Goal: Task Accomplishment & Management: Manage account settings

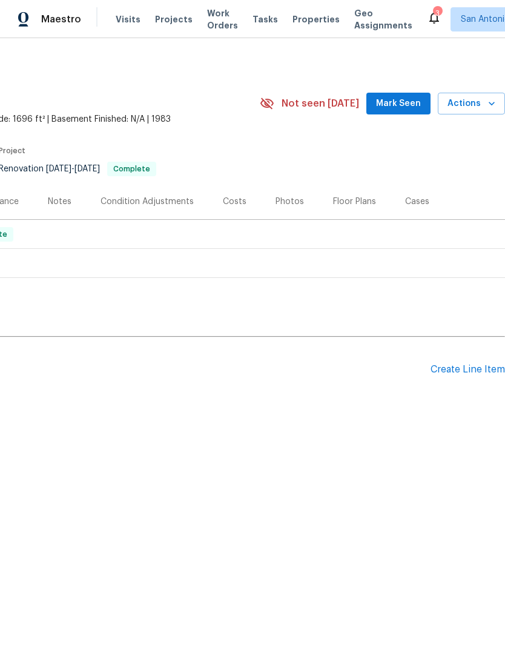
scroll to position [0, 179]
click at [450, 370] on div "Create Line Item" at bounding box center [467, 370] width 74 height 12
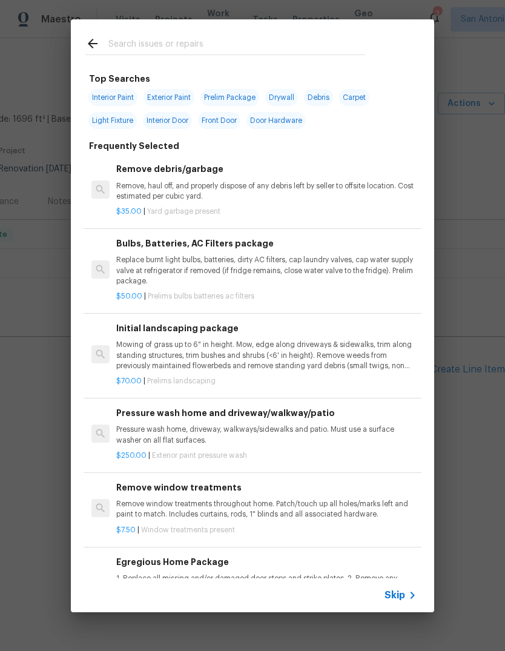
click at [171, 39] on input "text" at bounding box center [236, 45] width 257 height 18
type input "Caulking"
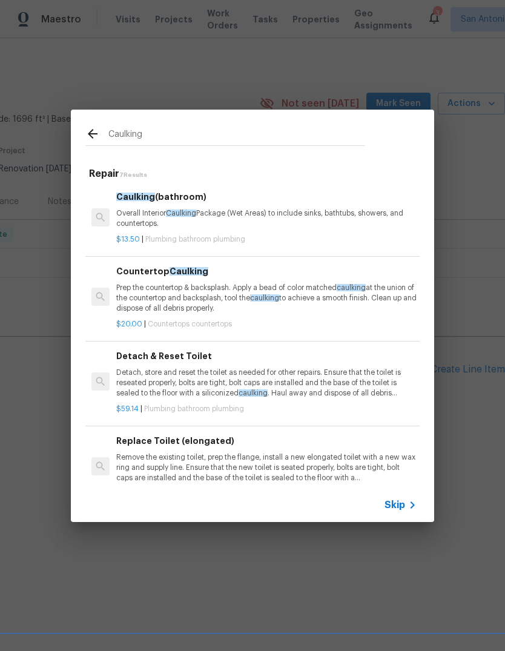
click at [242, 302] on p "Prep the countertop & backsplash. Apply a bead of color matched caulking at the…" at bounding box center [266, 298] width 300 height 31
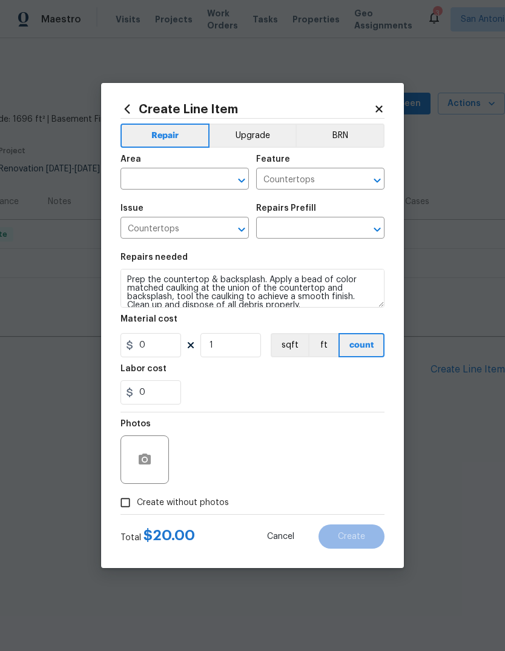
type input "Countertop Caulking $20.00"
type input "20"
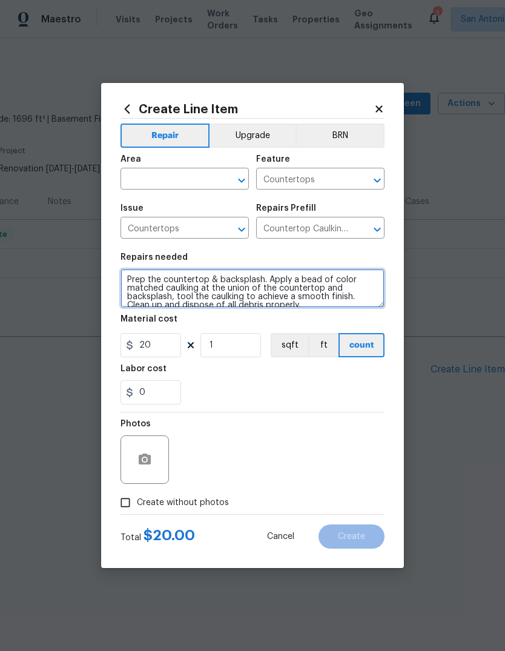
click at [220, 300] on textarea "Prep the countertop & backsplash. Apply a bead of color matched caulking at the…" at bounding box center [252, 288] width 264 height 39
click at [124, 274] on textarea "Prep the countertop & backsplash. Apply a bead of color matched caulking at the…" at bounding box center [252, 288] width 264 height 39
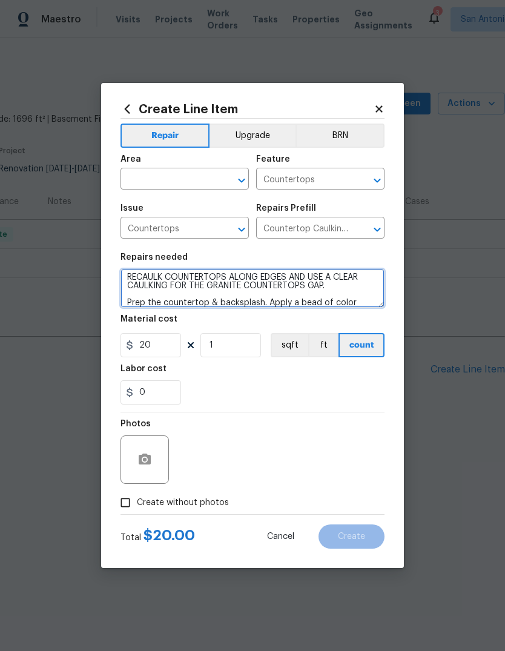
type textarea "RECAULK COUNTERTOPS ALONG EDGES AND USE A CLEAR CAULKING FOR THE GRANITE COUNTE…"
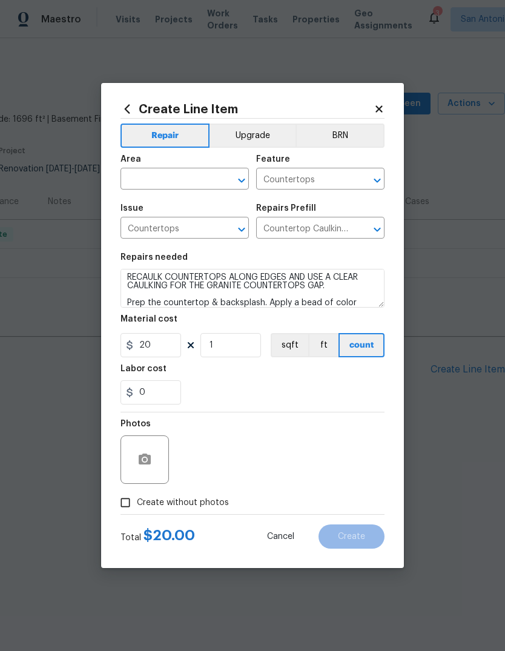
click at [178, 176] on input "text" at bounding box center [167, 180] width 94 height 19
click at [168, 206] on li "Kitchen" at bounding box center [184, 207] width 128 height 20
type input "Kitchen"
click at [168, 206] on div "Issue" at bounding box center [184, 212] width 128 height 16
click at [148, 459] on icon "button" at bounding box center [145, 458] width 12 height 11
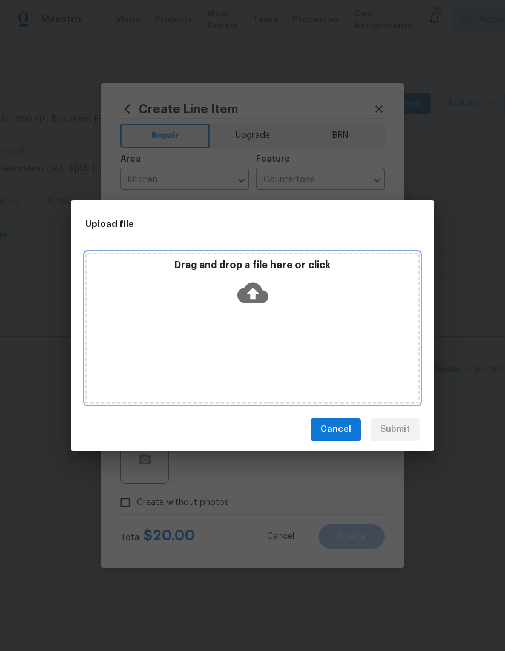
click at [256, 303] on icon at bounding box center [252, 292] width 31 height 21
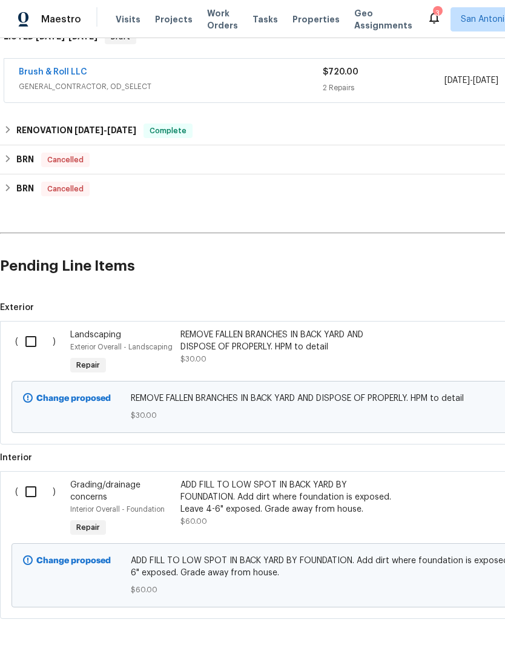
scroll to position [212, 0]
click at [33, 340] on input "checkbox" at bounding box center [35, 340] width 35 height 25
checkbox input "true"
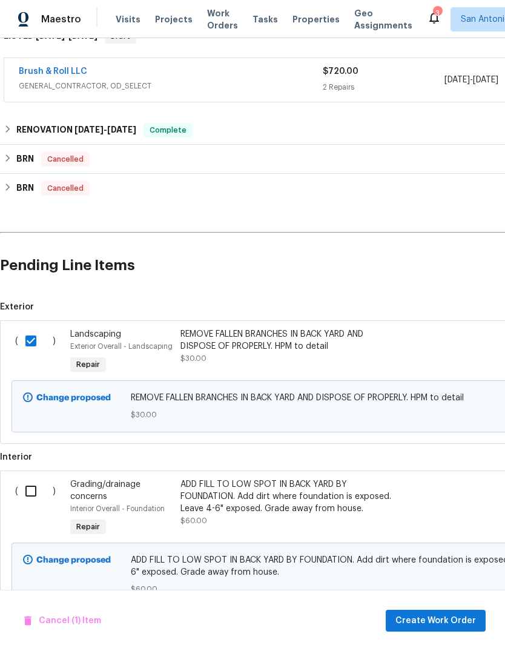
click at [35, 491] on input "checkbox" at bounding box center [35, 490] width 35 height 25
checkbox input "true"
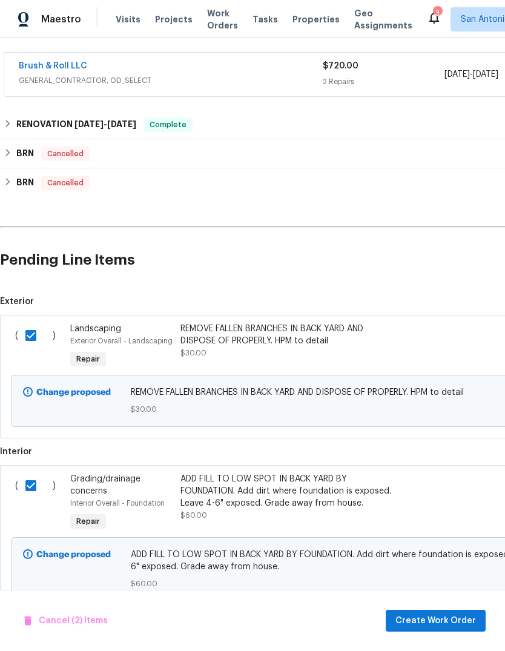
scroll to position [217, 0]
click at [464, 620] on span "Create Work Order" at bounding box center [435, 620] width 81 height 15
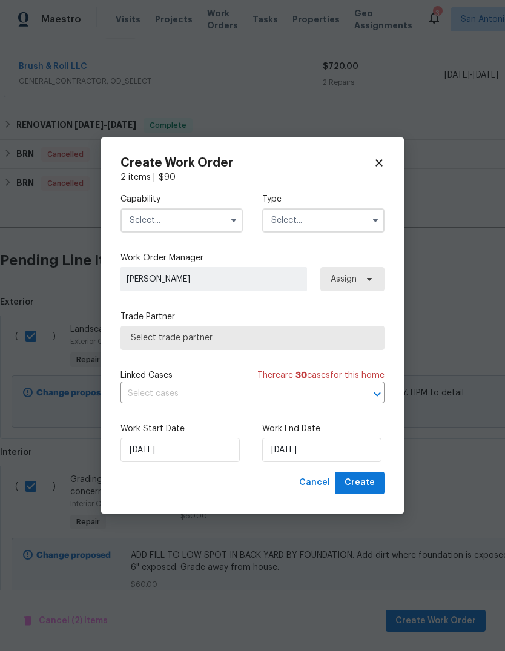
click at [226, 222] on button "button" at bounding box center [233, 220] width 15 height 15
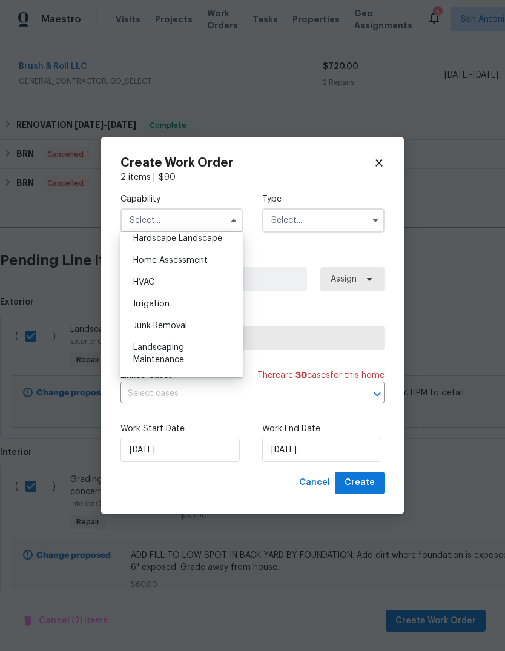
scroll to position [673, 0]
click at [182, 365] on span "Landscaping Maintenance" at bounding box center [158, 375] width 51 height 21
type input "Landscaping Maintenance"
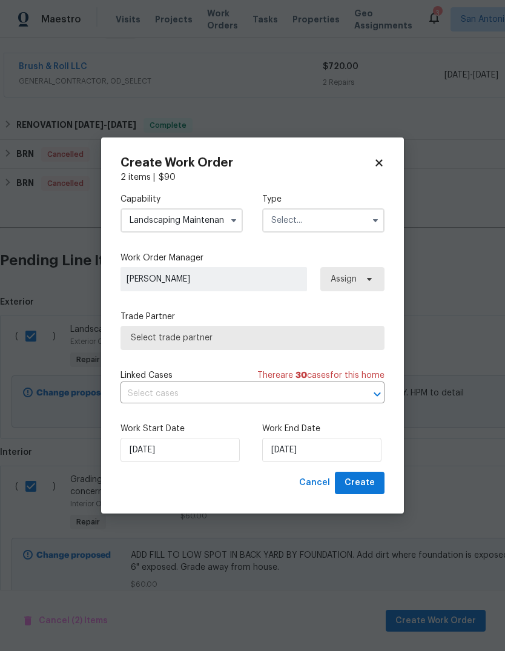
click at [252, 336] on span "Select trade partner" at bounding box center [252, 338] width 243 height 12
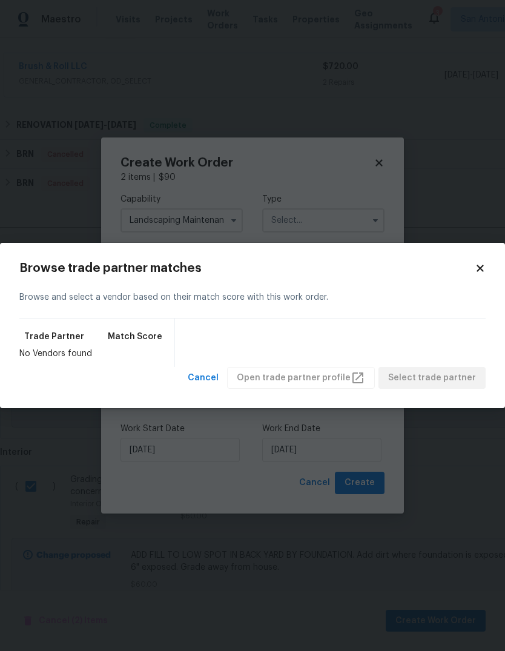
click at [476, 277] on div "Browse and select a vendor based on their match score with this work order." at bounding box center [252, 298] width 466 height 42
click at [482, 268] on icon at bounding box center [480, 268] width 11 height 11
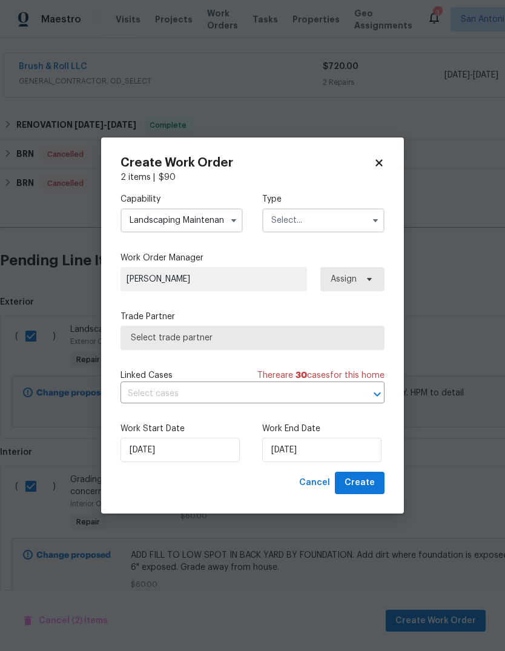
click at [339, 219] on input "text" at bounding box center [323, 220] width 122 height 24
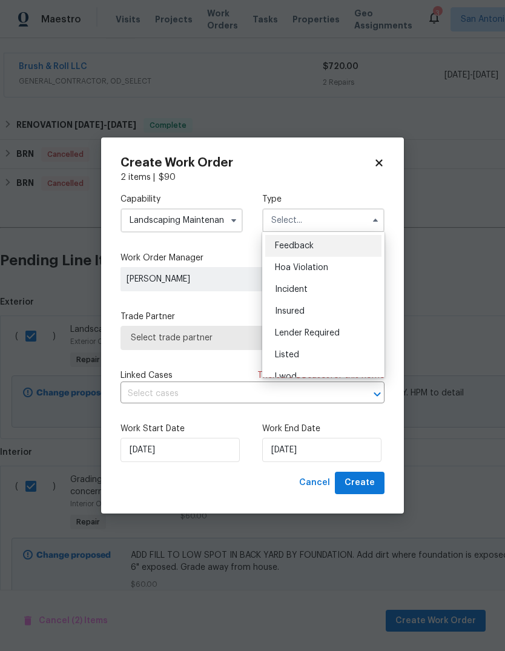
click at [311, 351] on div "Listed" at bounding box center [323, 355] width 116 height 22
type input "Listed"
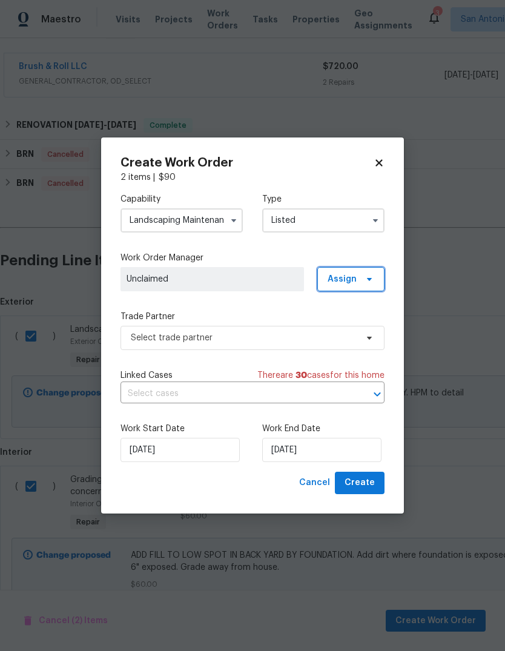
click at [361, 277] on span at bounding box center [367, 279] width 13 height 10
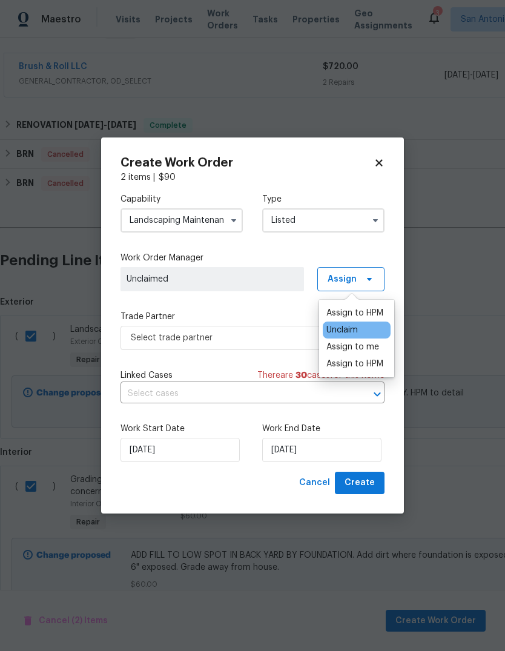
click at [368, 311] on div "Assign to HPM" at bounding box center [354, 313] width 57 height 12
click at [286, 322] on div "Trade Partner Select trade partner" at bounding box center [252, 330] width 264 height 39
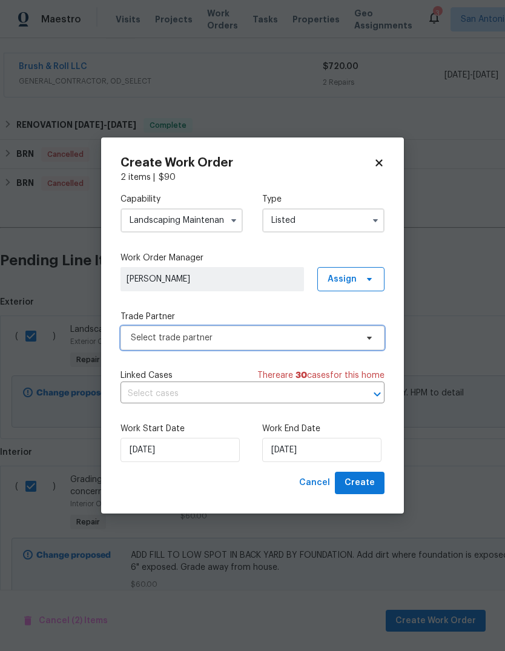
click at [317, 334] on span "Select trade partner" at bounding box center [244, 338] width 226 height 12
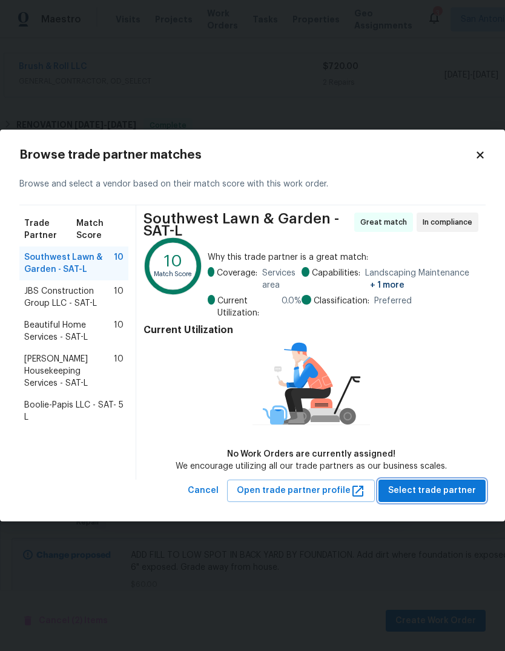
click at [456, 491] on span "Select trade partner" at bounding box center [432, 490] width 88 height 15
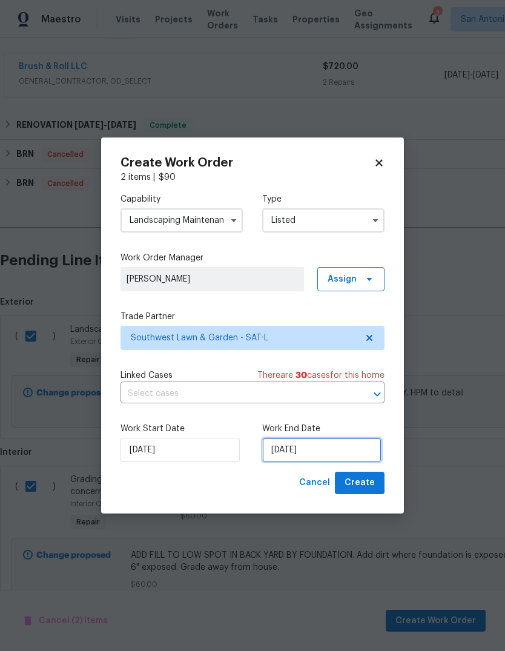
click at [327, 455] on input "[DATE]" at bounding box center [321, 450] width 119 height 24
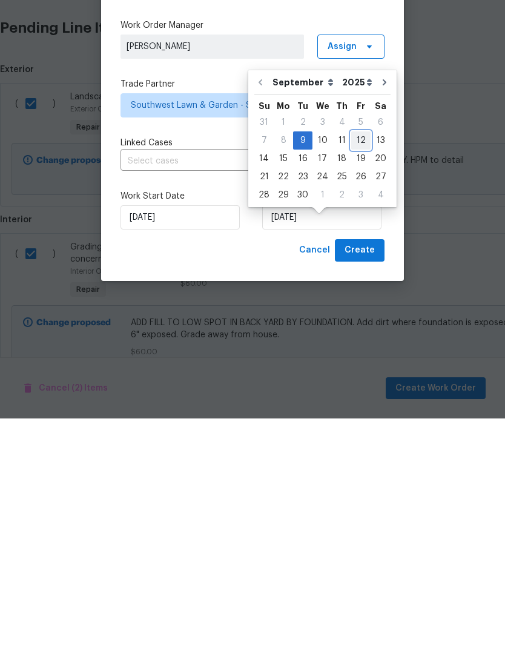
click at [362, 364] on div "12" at bounding box center [360, 372] width 19 height 17
type input "[DATE]"
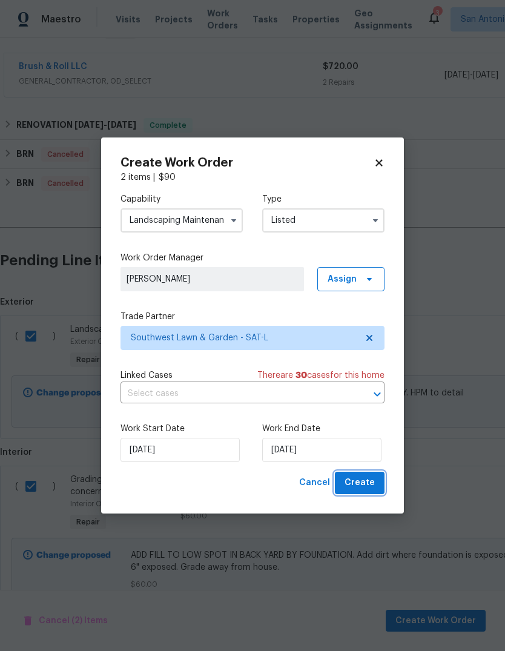
click at [367, 488] on span "Create" at bounding box center [359, 482] width 30 height 15
checkbox input "false"
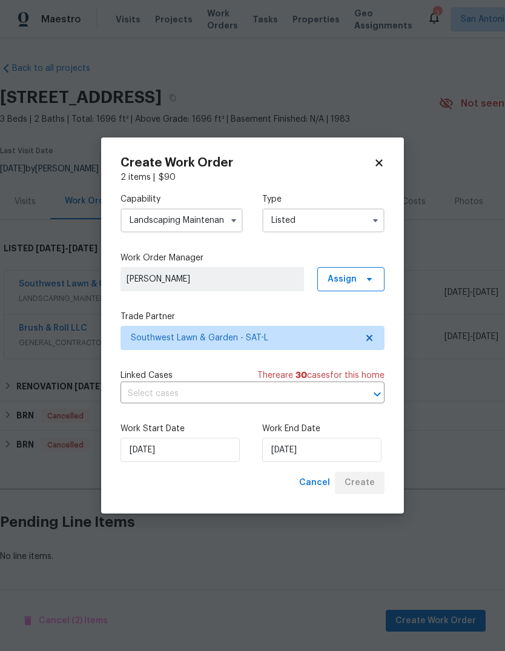
scroll to position [0, 0]
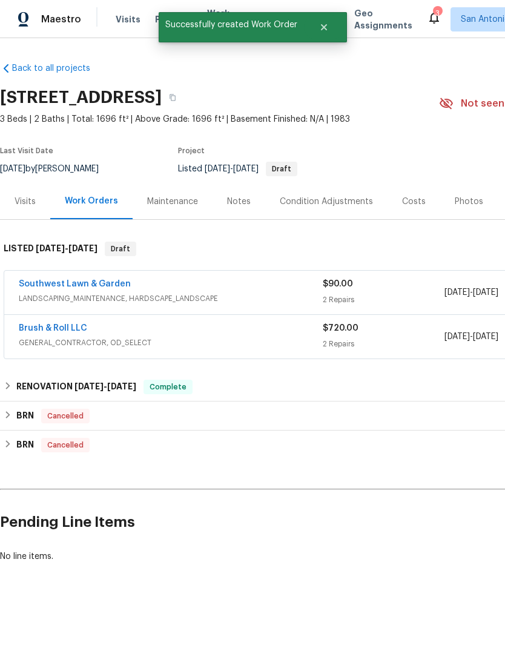
click at [179, 200] on div "Maintenance" at bounding box center [172, 202] width 51 height 12
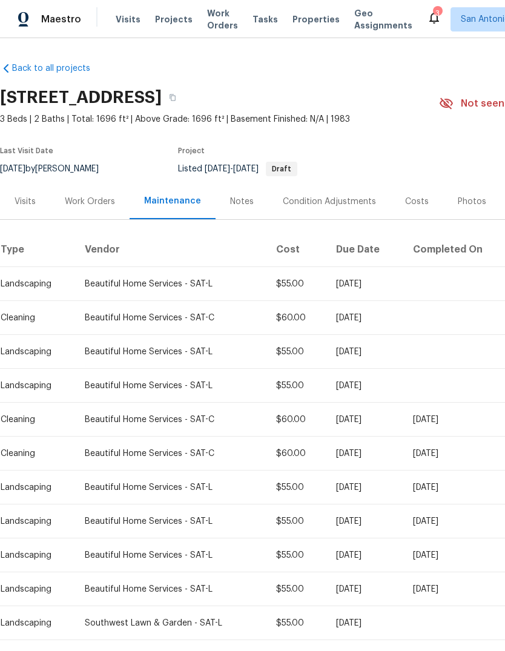
click at [102, 197] on div "Work Orders" at bounding box center [90, 202] width 50 height 12
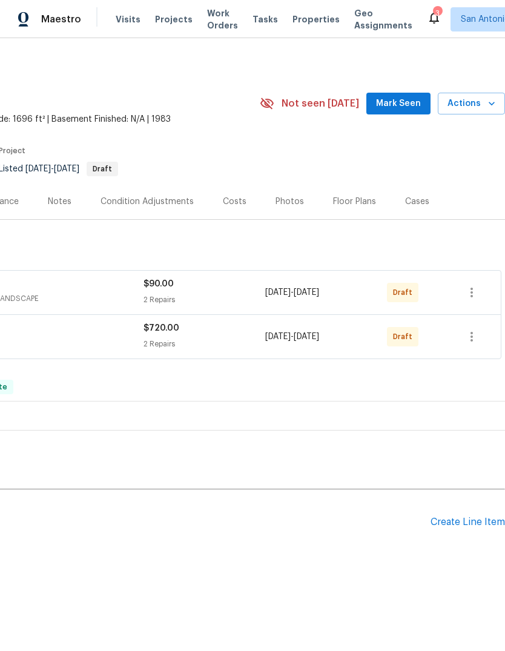
scroll to position [0, 179]
click at [468, 296] on icon "button" at bounding box center [471, 292] width 15 height 15
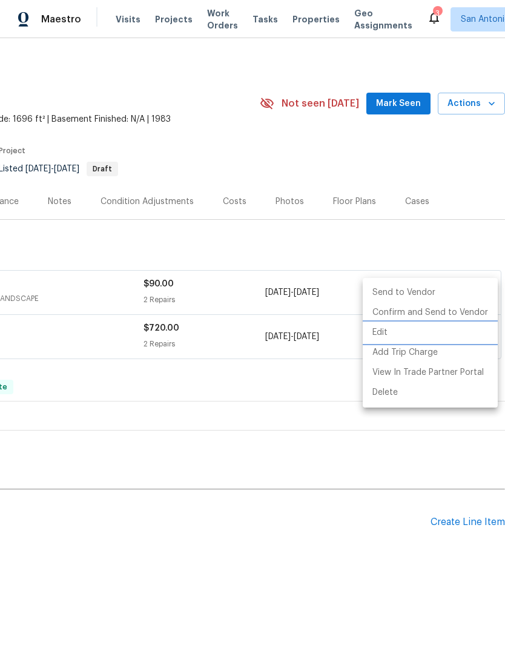
click at [404, 330] on li "Edit" at bounding box center [430, 333] width 135 height 20
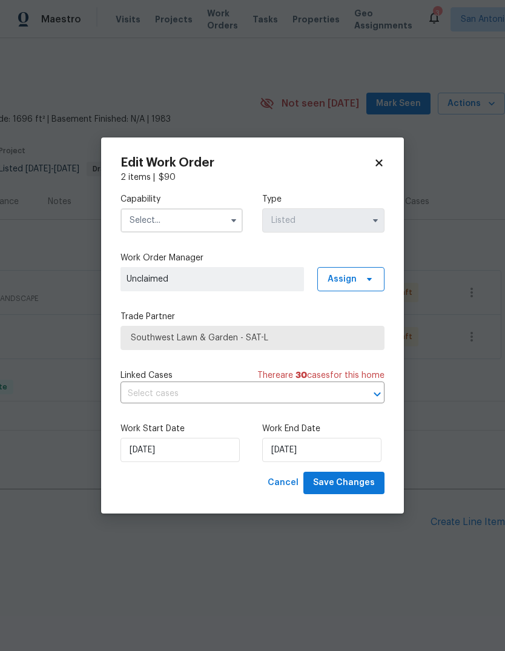
click at [206, 217] on input "text" at bounding box center [181, 220] width 122 height 24
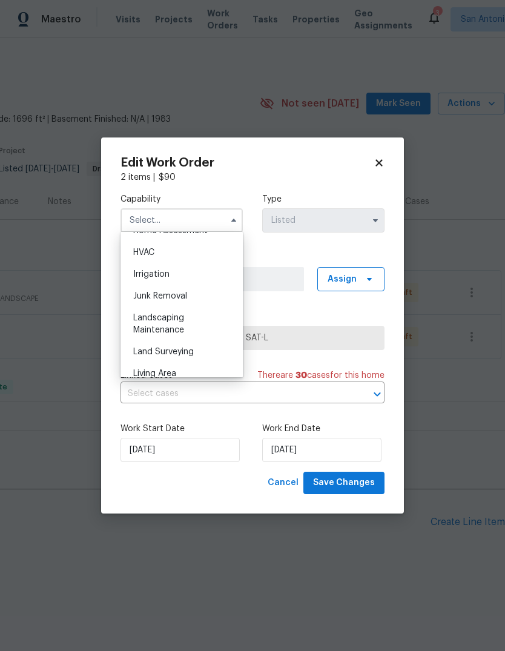
scroll to position [724, 0]
click at [194, 319] on div "Landscaping Maintenance" at bounding box center [181, 324] width 116 height 34
type input "Landscaping Maintenance"
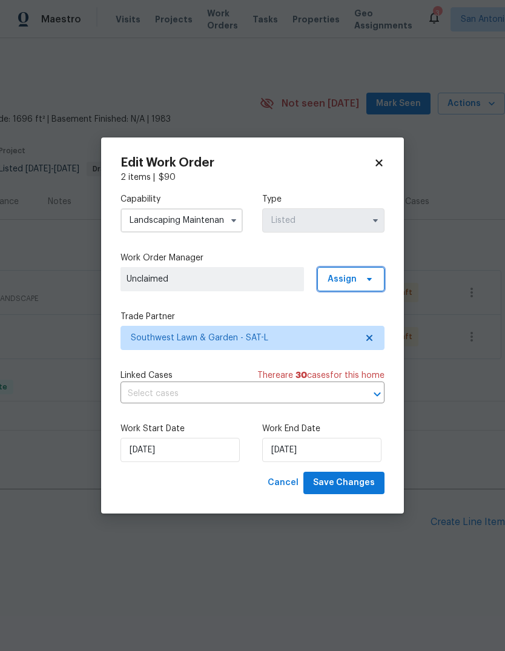
click at [365, 281] on icon at bounding box center [369, 279] width 10 height 10
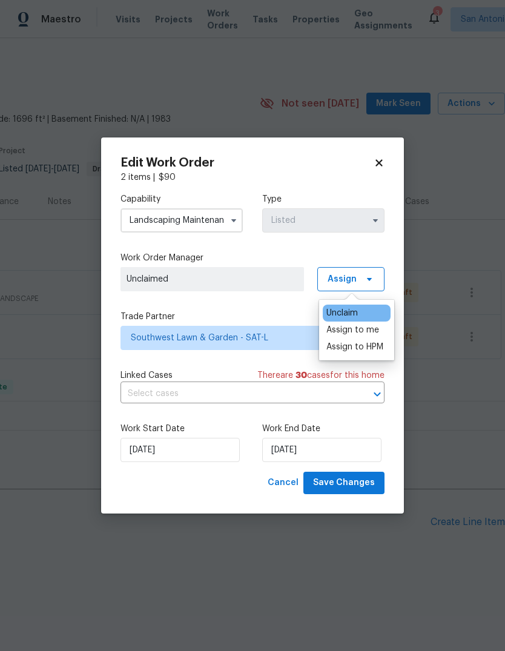
click at [358, 312] on div "Unclaim" at bounding box center [341, 313] width 31 height 12
click at [361, 330] on div "Assign to me" at bounding box center [352, 330] width 53 height 12
click at [278, 315] on label "Trade Partner" at bounding box center [252, 317] width 264 height 12
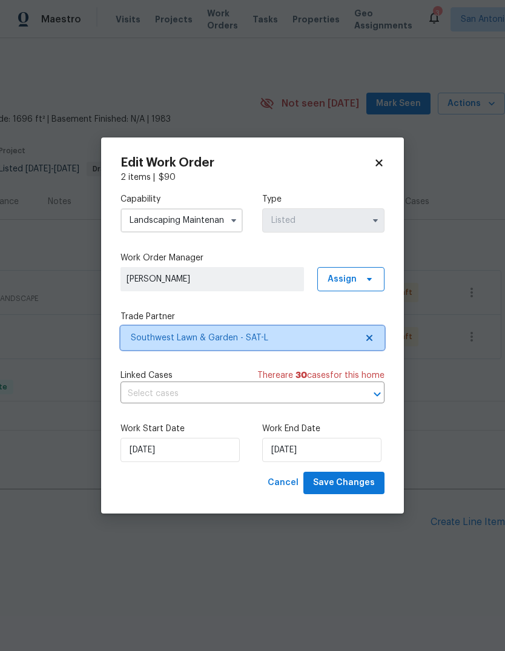
click at [272, 339] on span "Southwest Lawn & Garden - SAT-L" at bounding box center [244, 338] width 226 height 12
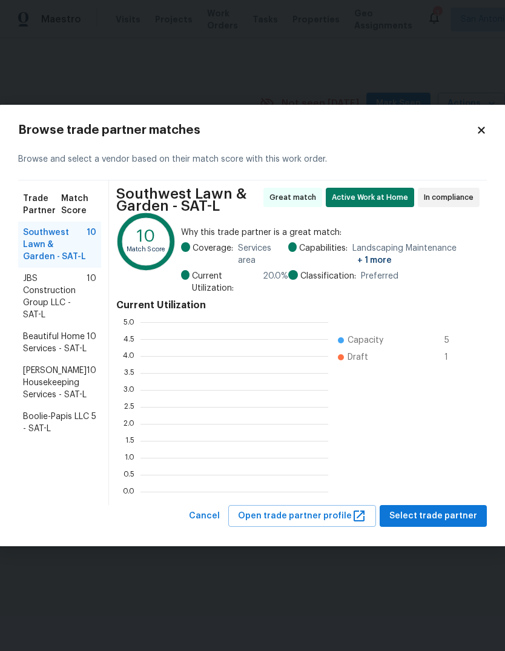
scroll to position [169, 188]
click at [79, 340] on span "Beautiful Home Services - SAT-L" at bounding box center [55, 342] width 64 height 24
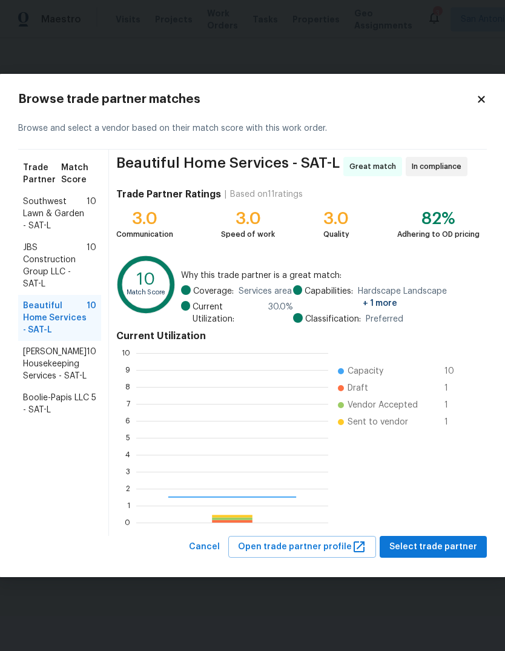
scroll to position [169, 192]
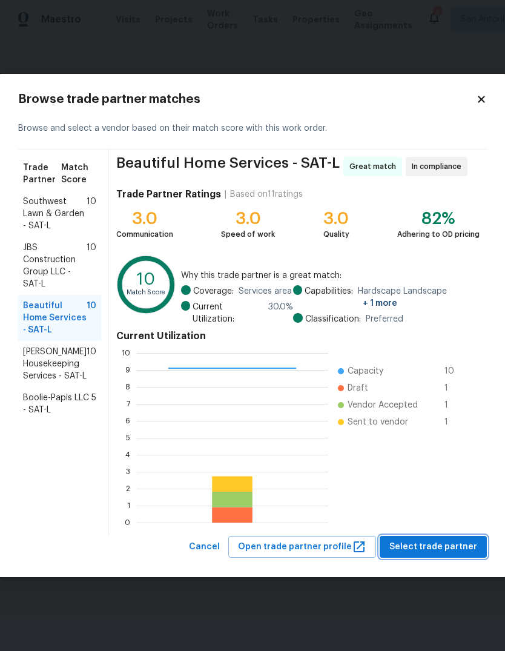
click at [445, 553] on span "Select trade partner" at bounding box center [433, 546] width 88 height 15
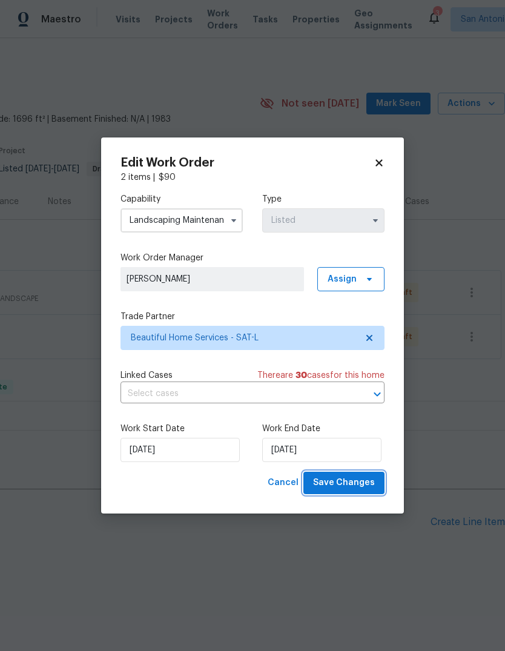
click at [350, 481] on span "Save Changes" at bounding box center [344, 482] width 62 height 15
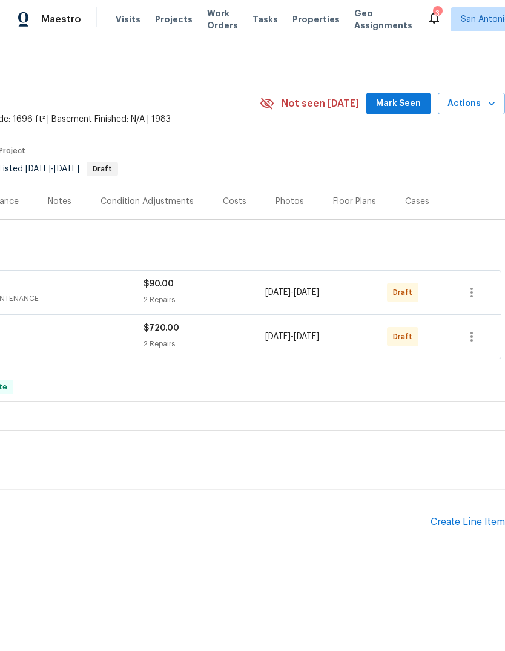
scroll to position [0, 179]
click at [471, 344] on button "button" at bounding box center [471, 336] width 29 height 29
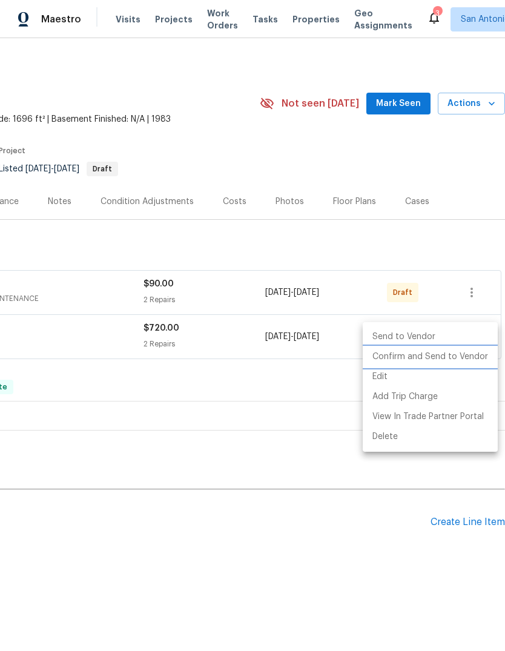
click at [440, 357] on li "Confirm and Send to Vendor" at bounding box center [430, 357] width 135 height 20
click at [478, 287] on div at bounding box center [252, 325] width 505 height 651
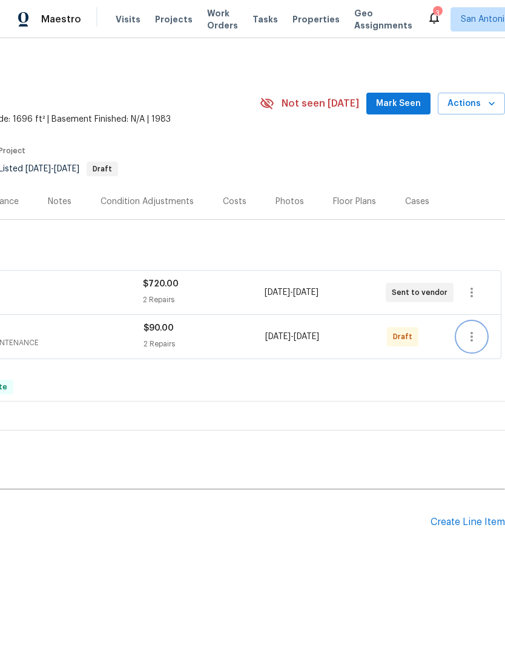
click at [473, 338] on icon "button" at bounding box center [471, 336] width 15 height 15
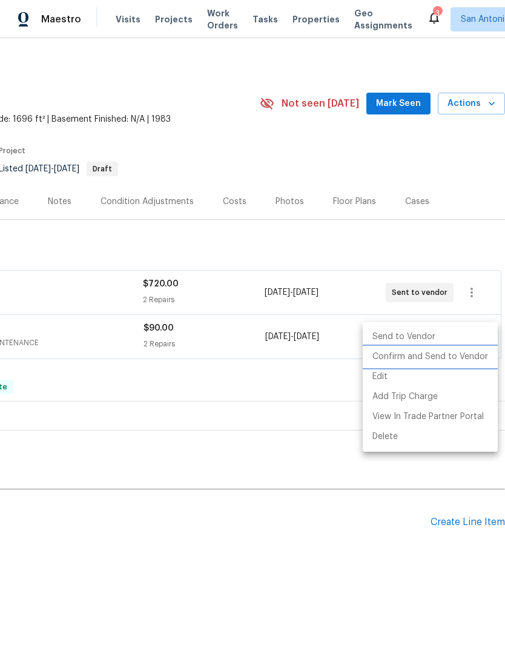
click at [441, 360] on li "Confirm and Send to Vendor" at bounding box center [430, 357] width 135 height 20
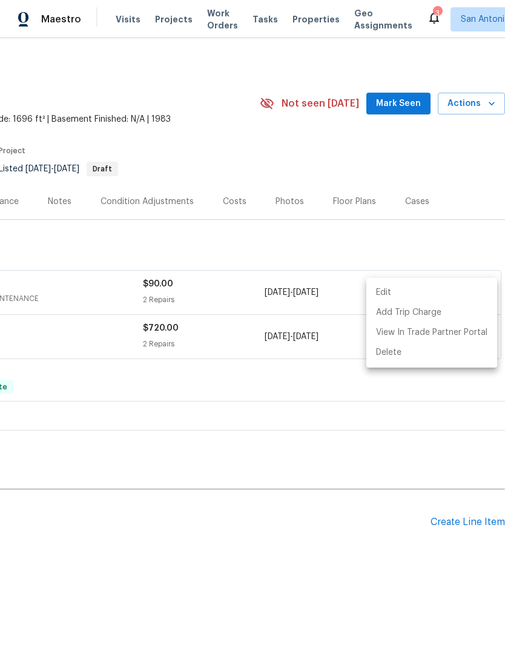
click at [451, 249] on div at bounding box center [252, 325] width 505 height 651
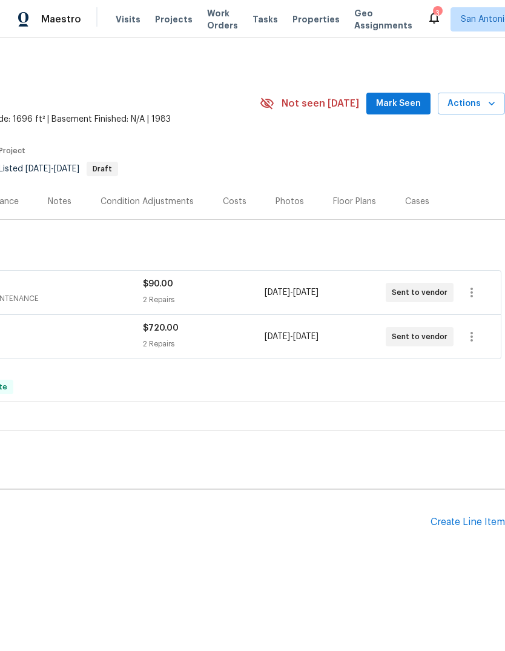
click at [344, 475] on div "Back to all projects 9934 Spruce Ridge Dr, Converse, TX 78109 3 Beds | 2 Baths …" at bounding box center [163, 312] width 684 height 519
click at [159, 25] on span "Projects" at bounding box center [174, 19] width 38 height 12
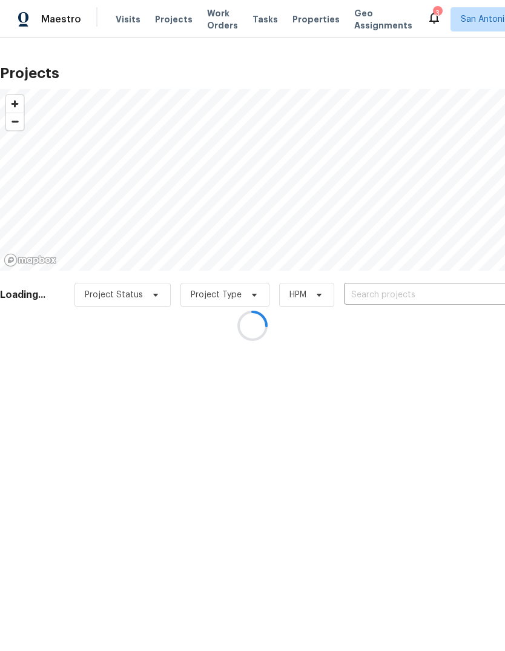
click at [384, 289] on div at bounding box center [252, 325] width 505 height 651
click at [399, 289] on div at bounding box center [252, 325] width 505 height 651
click at [401, 294] on div at bounding box center [252, 325] width 505 height 651
click at [424, 292] on div at bounding box center [252, 325] width 505 height 651
click at [295, 19] on div at bounding box center [252, 325] width 505 height 651
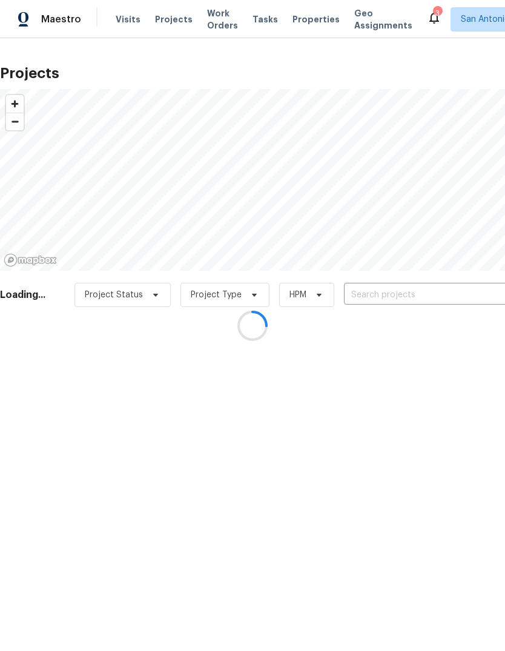
click at [295, 18] on div at bounding box center [252, 325] width 505 height 651
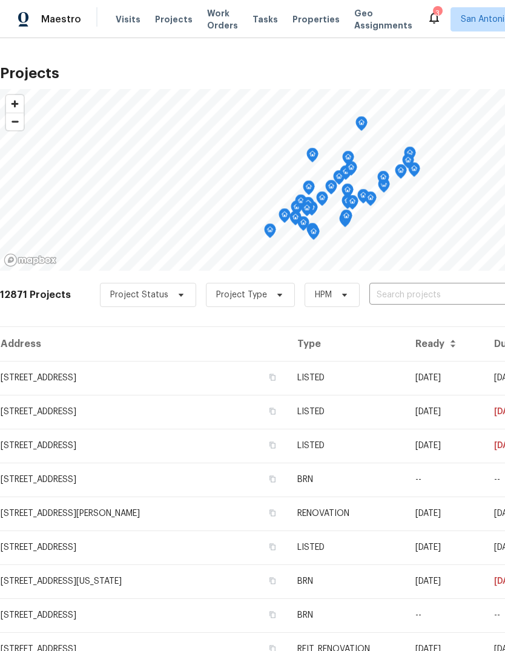
click at [299, 24] on span "Properties" at bounding box center [315, 19] width 47 height 12
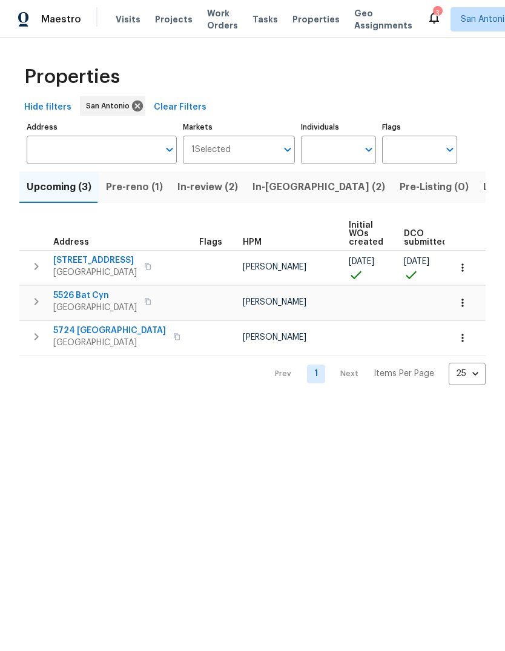
click at [132, 154] on input "Address" at bounding box center [93, 150] width 132 height 28
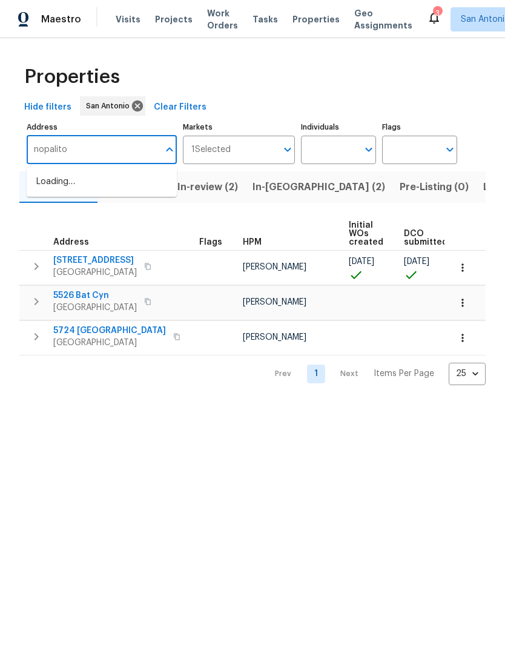
type input "nopalitos"
click at [97, 182] on li "7718 Nopalitos Cv San Antonio TX 78239" at bounding box center [102, 182] width 150 height 20
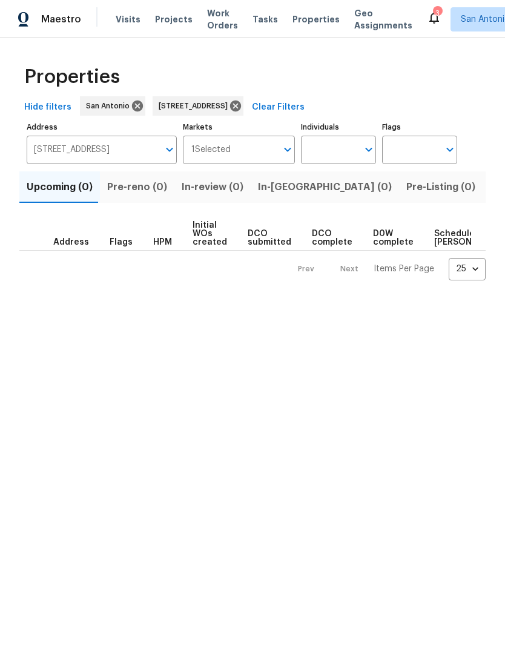
click at [104, 143] on input "7718 Nopalitos Cv San Antonio TX 78239" at bounding box center [93, 150] width 132 height 28
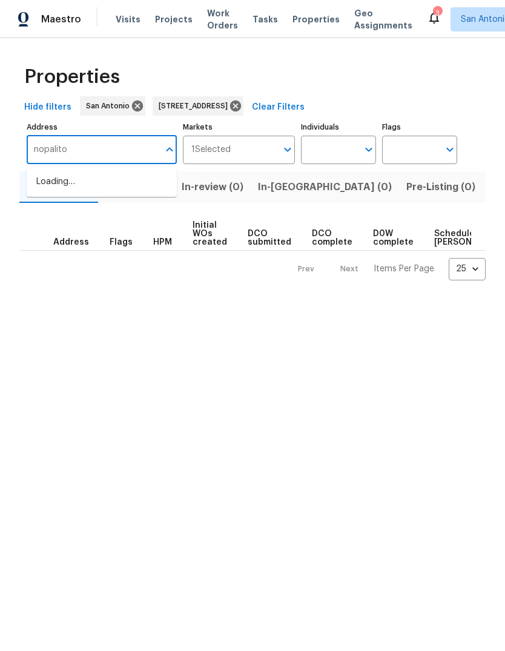
type input "nopalitos"
click at [98, 212] on li "7834 Nopalitos Cv San Antonio TX 78239" at bounding box center [102, 202] width 150 height 20
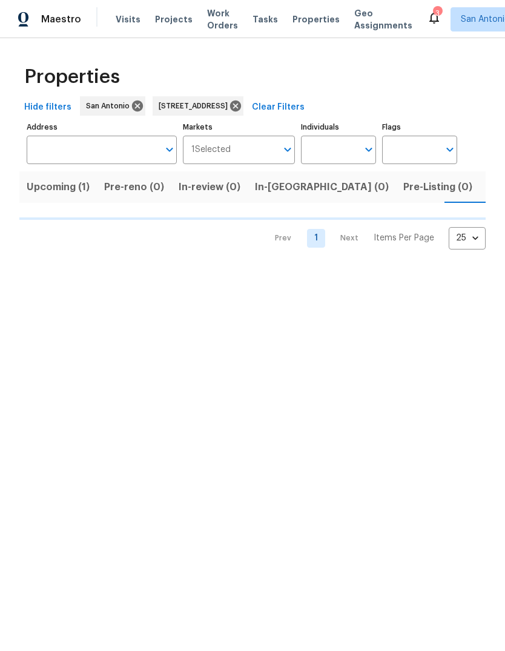
type input "7834 Nopalitos Cv San Antonio TX 78239"
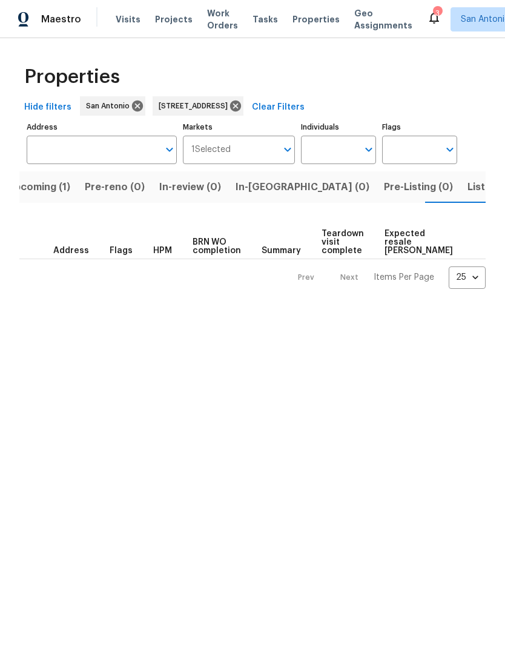
scroll to position [0, 19]
click at [50, 189] on span "Upcoming (1)" at bounding box center [38, 187] width 63 height 17
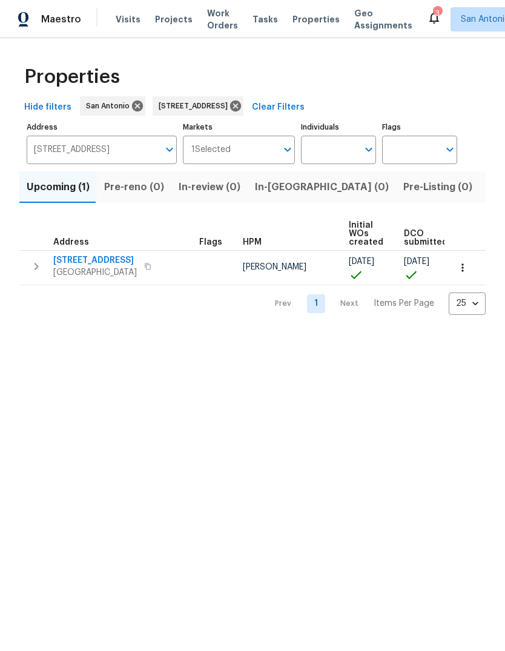
click at [81, 264] on span "[STREET_ADDRESS]" at bounding box center [95, 260] width 84 height 12
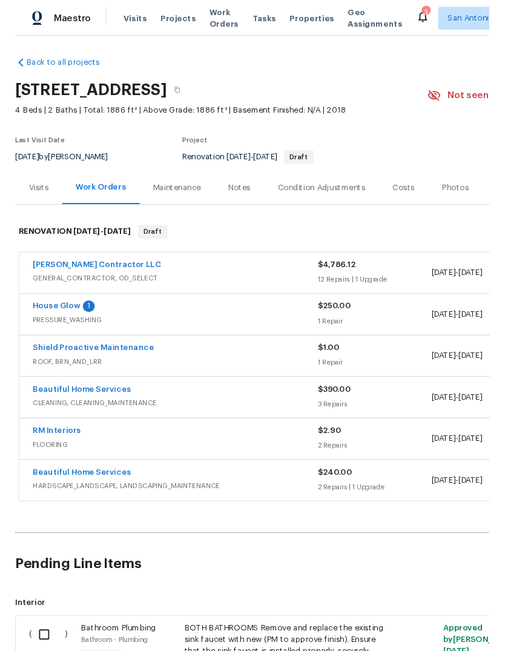
scroll to position [2, 0]
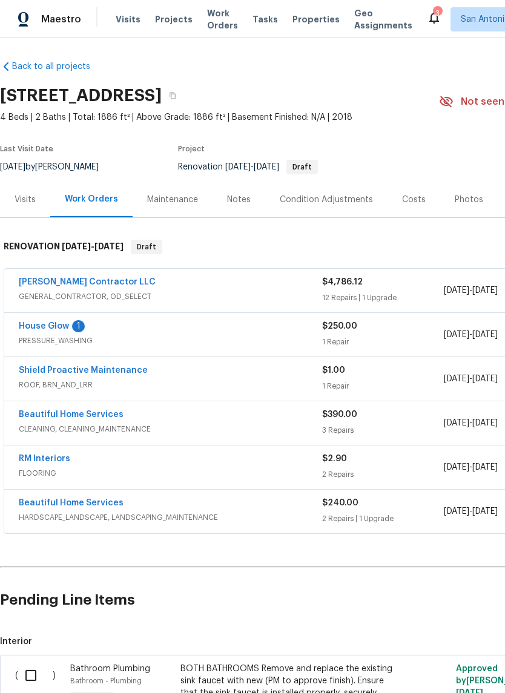
click at [31, 332] on span "House Glow" at bounding box center [44, 326] width 50 height 12
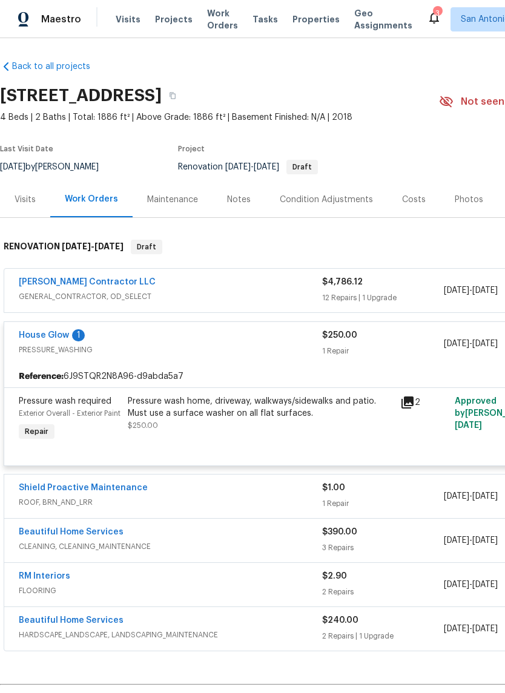
click at [45, 339] on link "House Glow" at bounding box center [44, 335] width 50 height 8
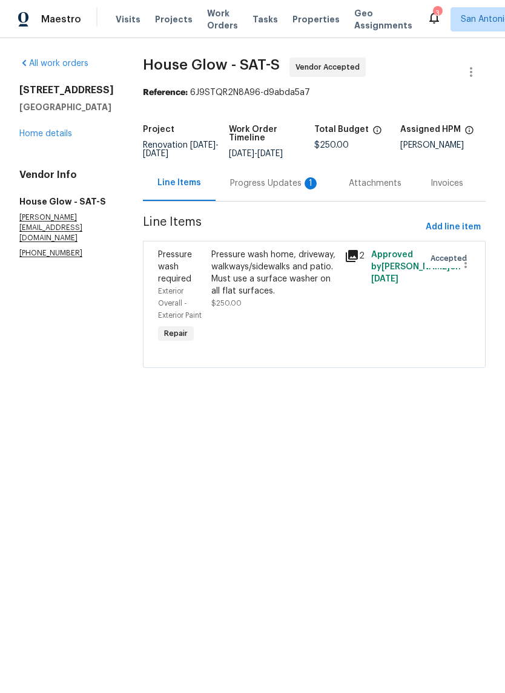
click at [255, 182] on div "Progress Updates 1" at bounding box center [275, 183] width 90 height 12
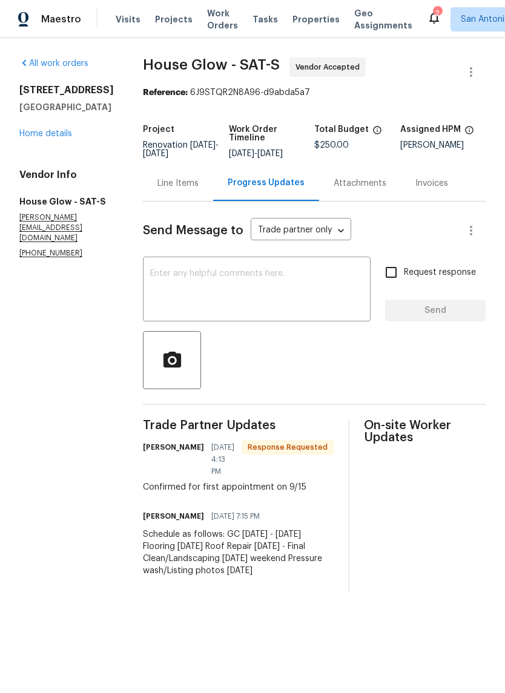
click at [169, 306] on textarea at bounding box center [256, 290] width 213 height 42
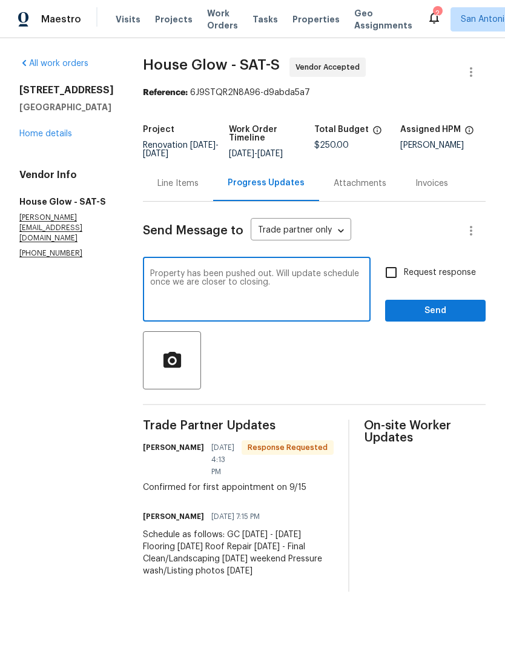
type textarea "Property has been pushed out. Will update schedule once we are closer to closin…"
click at [436, 314] on span "Send" at bounding box center [435, 310] width 81 height 15
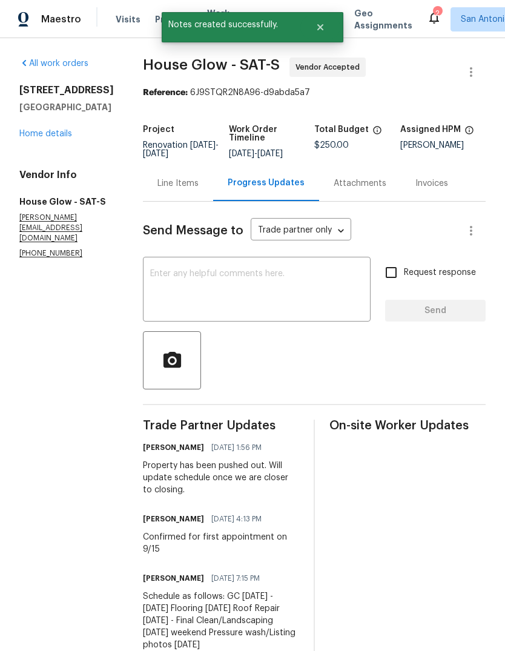
click at [48, 138] on link "Home details" at bounding box center [45, 134] width 53 height 8
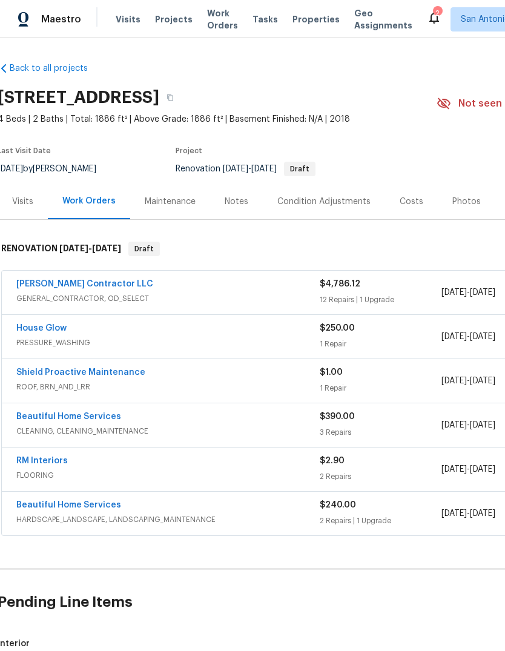
scroll to position [0, 2]
click at [234, 207] on div "Notes" at bounding box center [237, 202] width 24 height 12
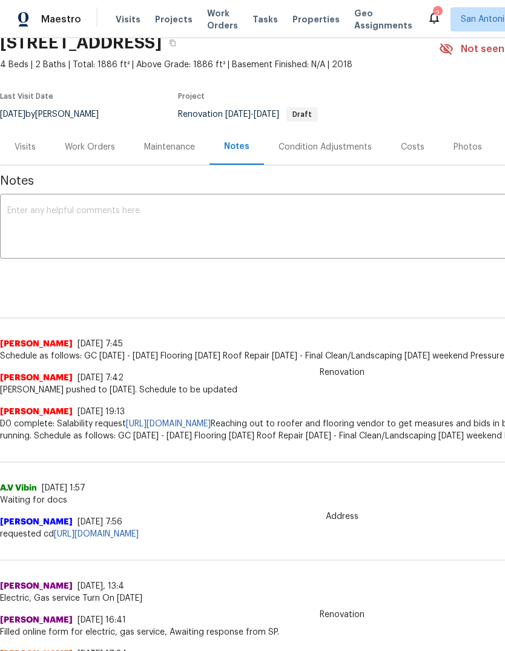
scroll to position [53, 0]
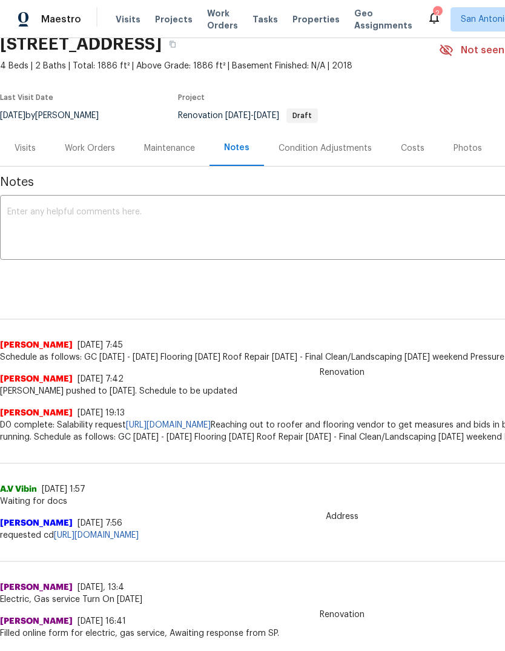
click at [85, 152] on div "Work Orders" at bounding box center [90, 148] width 50 height 12
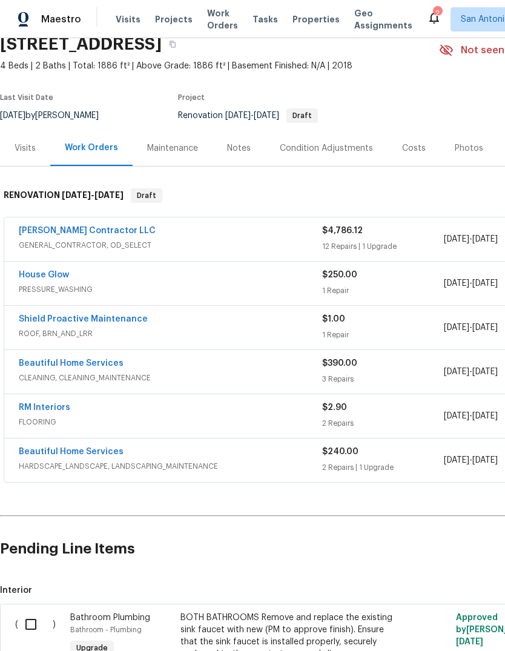
click at [219, 159] on div "Notes" at bounding box center [238, 148] width 53 height 36
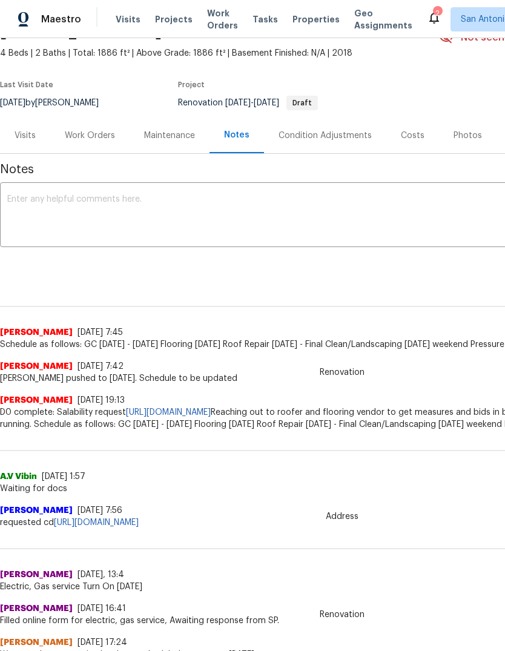
scroll to position [67, 0]
click at [90, 131] on div "Work Orders" at bounding box center [90, 135] width 50 height 12
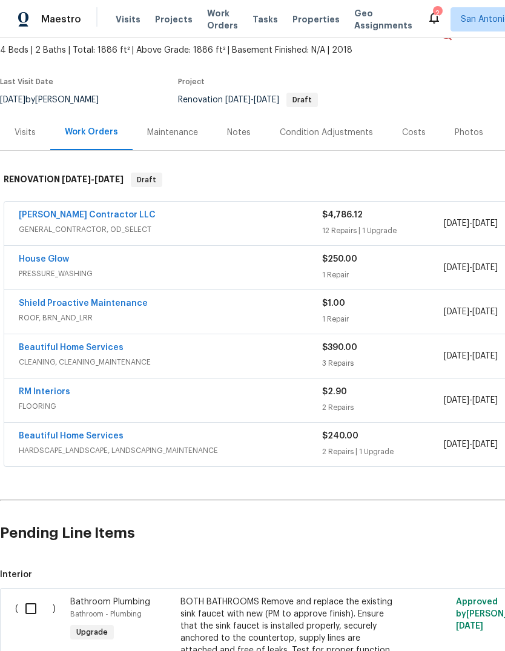
scroll to position [69, -2]
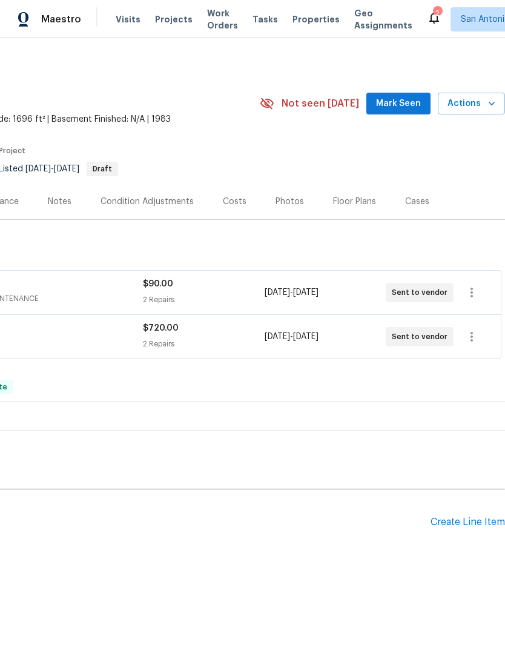
scroll to position [0, 179]
